Goal: Task Accomplishment & Management: Manage account settings

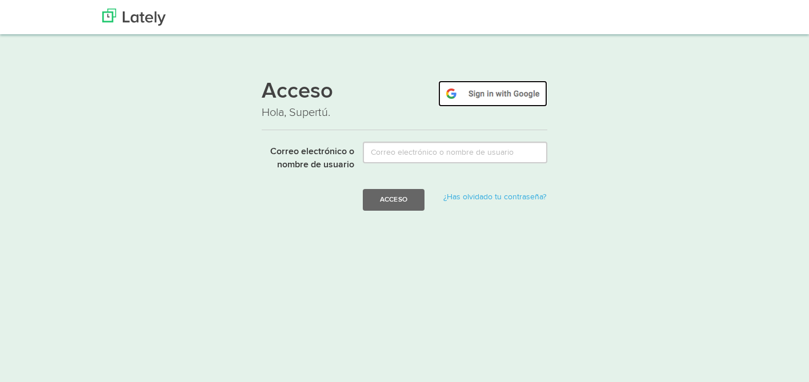
click at [460, 99] on img at bounding box center [492, 94] width 109 height 26
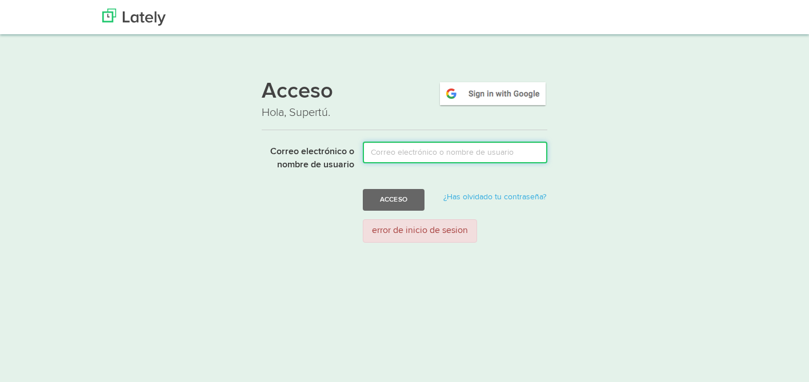
click at [426, 151] on input "Correo electrónico o nombre de usuario" at bounding box center [455, 153] width 185 height 22
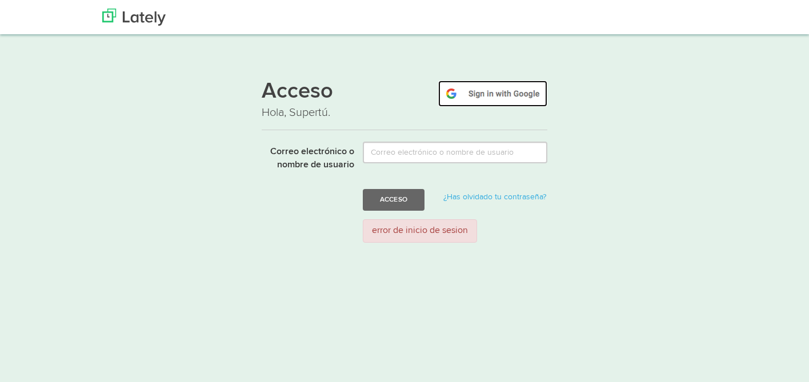
click at [492, 91] on img at bounding box center [492, 94] width 109 height 26
click at [491, 92] on img at bounding box center [492, 94] width 109 height 26
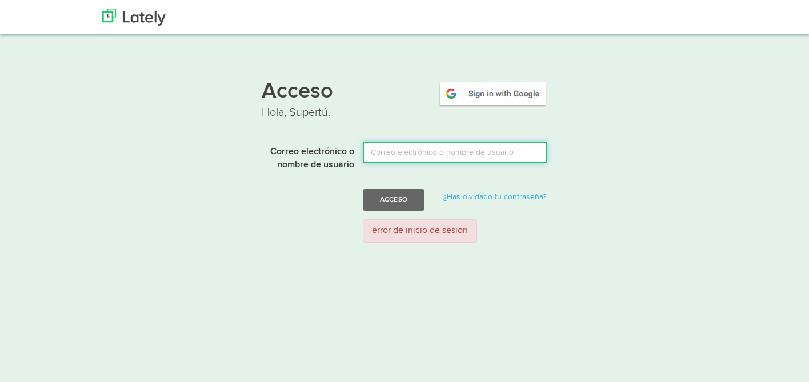
click at [414, 162] on input "Correo electrónico o nombre de usuario" at bounding box center [455, 153] width 185 height 22
type input "abogalaborales@gmail.com"
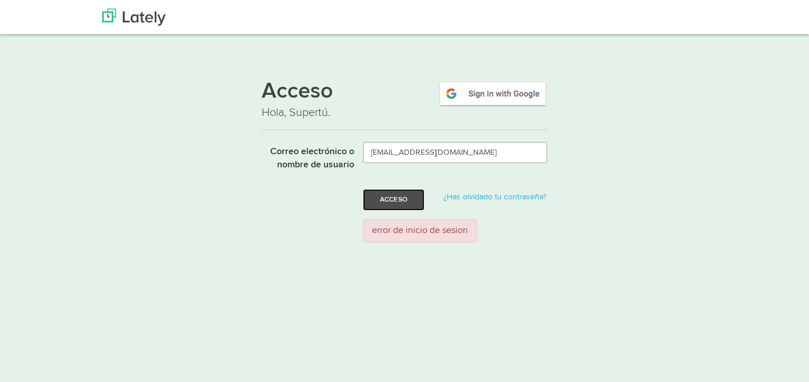
click at [405, 201] on font "Acceso" at bounding box center [393, 199] width 27 height 7
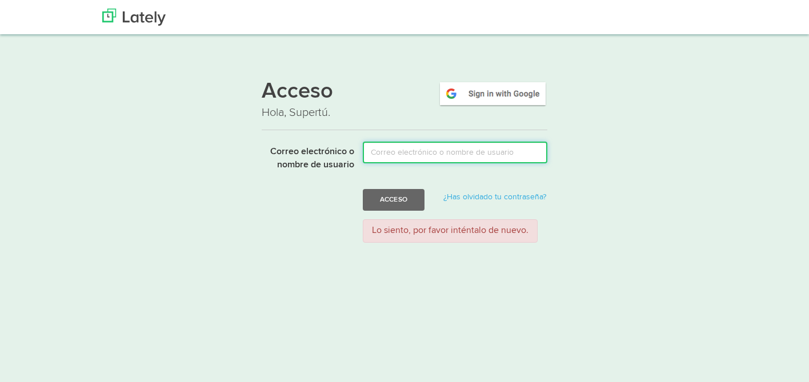
click at [393, 153] on input "Correo electrónico o nombre de usuario" at bounding box center [455, 153] width 185 height 22
type input "abogalaborales@gmail.com"
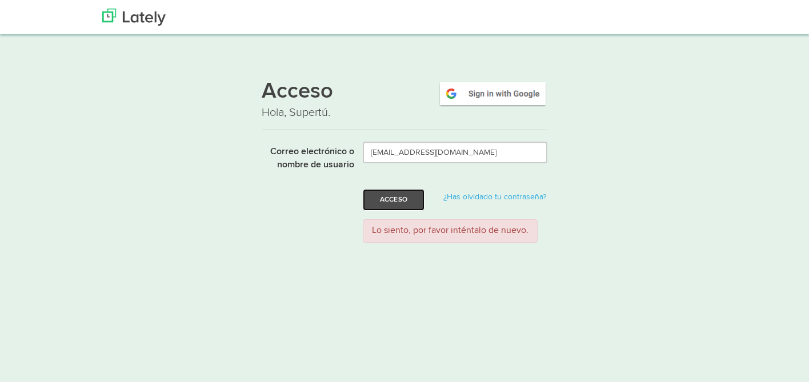
click at [397, 194] on button "Acceso" at bounding box center [394, 200] width 62 height 22
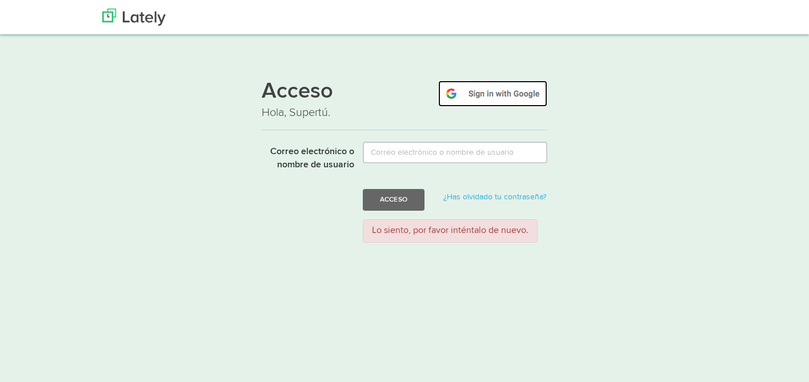
click at [473, 101] on img at bounding box center [492, 94] width 109 height 26
click at [479, 98] on img at bounding box center [492, 94] width 109 height 26
click at [471, 102] on img at bounding box center [492, 94] width 109 height 26
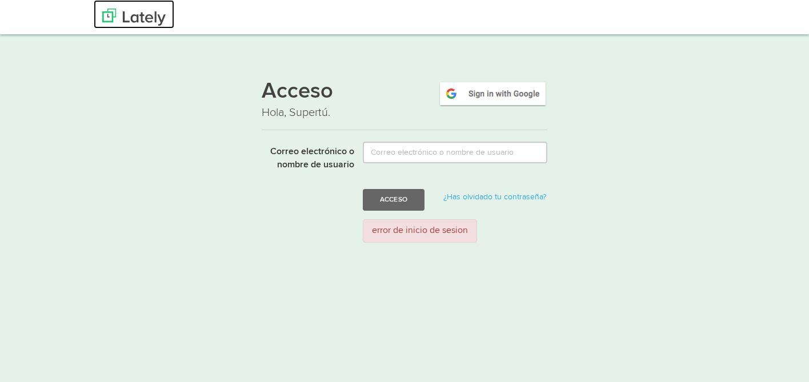
click at [158, 10] on img at bounding box center [133, 17] width 63 height 17
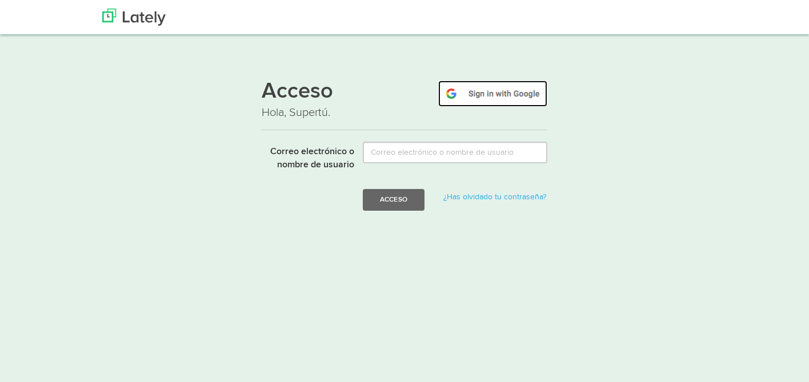
click at [482, 98] on img at bounding box center [492, 94] width 109 height 26
click at [470, 95] on img at bounding box center [492, 94] width 109 height 26
click at [506, 87] on img at bounding box center [492, 94] width 109 height 26
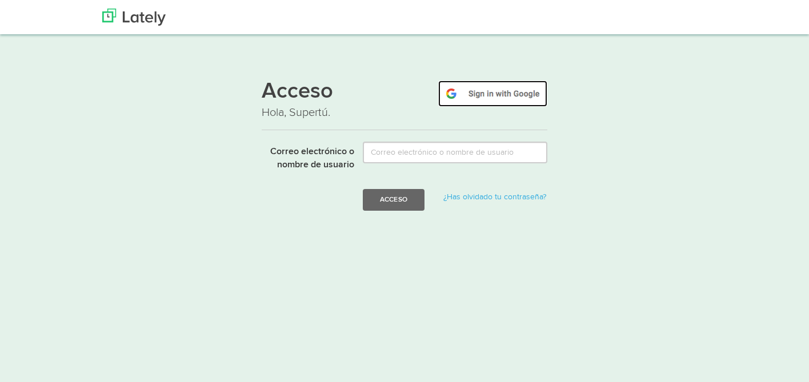
click at [489, 98] on img at bounding box center [492, 94] width 109 height 26
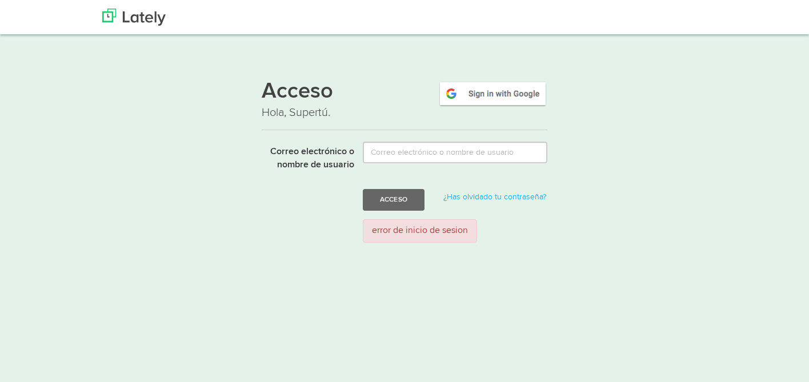
click at [408, 231] on font "error de inicio de sesion" at bounding box center [420, 230] width 96 height 9
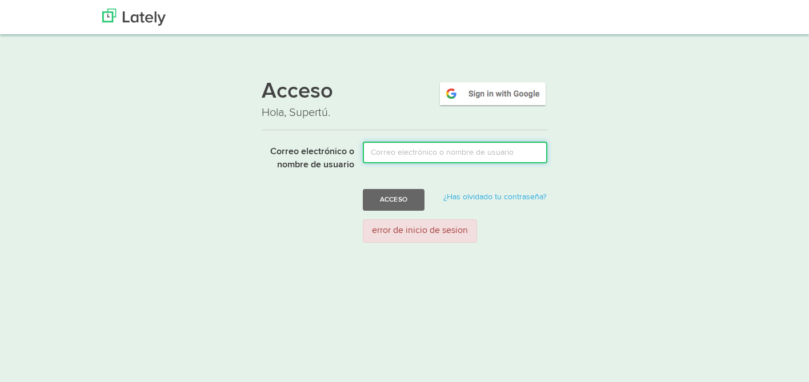
click at [440, 155] on input "Correo electrónico o nombre de usuario" at bounding box center [455, 153] width 185 height 22
type input "abogalaborales@gmail.com"
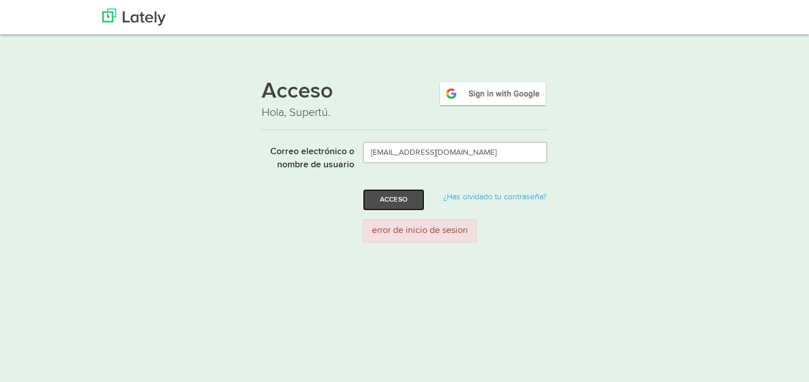
click at [401, 196] on font "Acceso" at bounding box center [393, 199] width 27 height 7
